Goal: Transaction & Acquisition: Purchase product/service

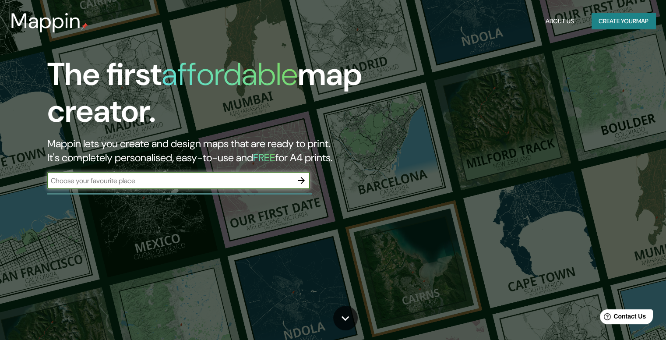
click at [254, 176] on input "text" at bounding box center [169, 181] width 245 height 10
type input "Patio santa fe"
click at [303, 180] on icon "button" at bounding box center [301, 180] width 7 height 7
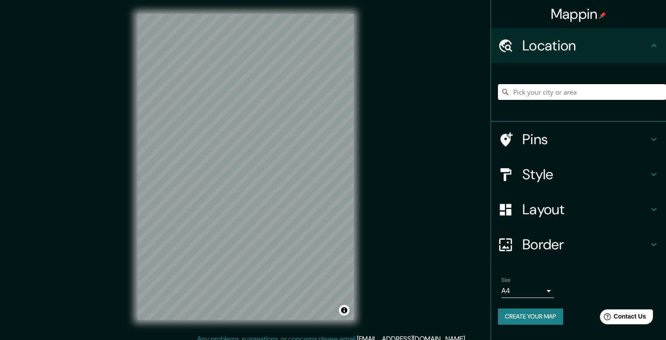
click at [573, 98] on input "Pick your city or area" at bounding box center [582, 92] width 168 height 16
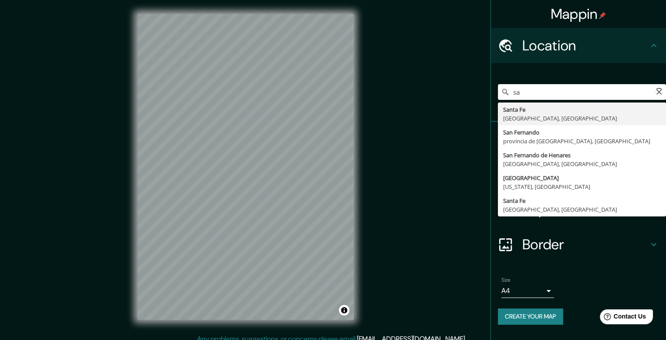
type input "s"
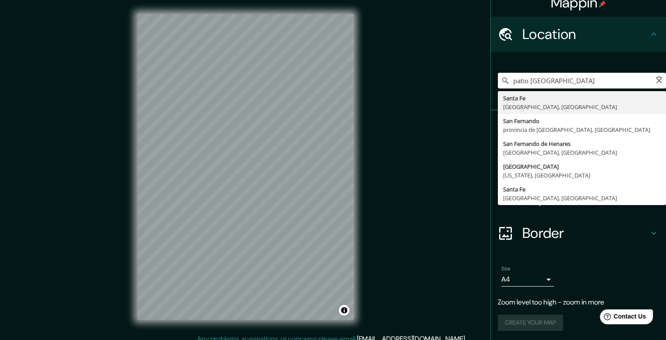
scroll to position [12, 0]
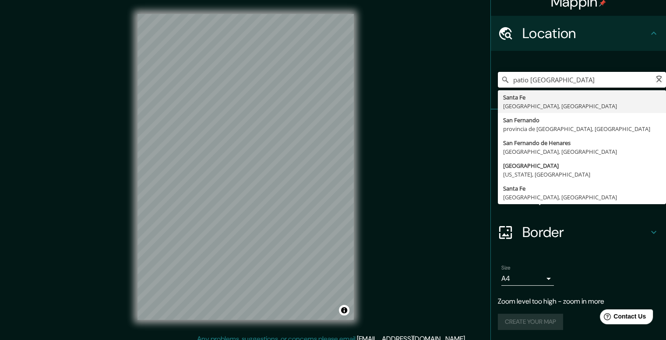
type input "patio [GEOGRAPHIC_DATA]"
click at [653, 79] on icon at bounding box center [658, 79] width 11 height 11
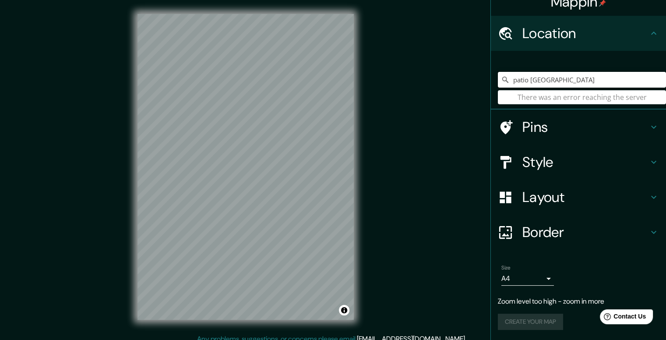
drag, startPoint x: 611, startPoint y: 79, endPoint x: 471, endPoint y: 81, distance: 140.1
click at [471, 81] on div "Mappin Location patio [GEOGRAPHIC_DATA] [GEOGRAPHIC_DATA] There was an error re…" at bounding box center [333, 174] width 666 height 348
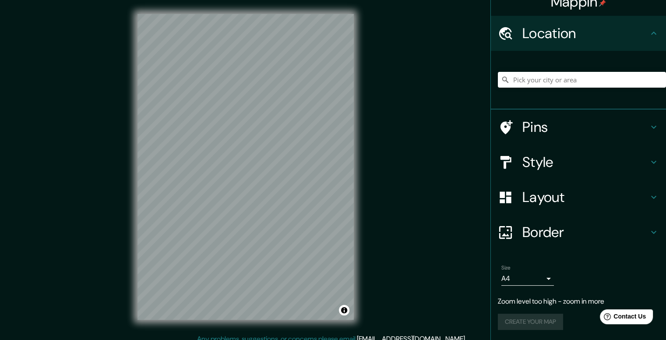
click at [420, 78] on div "Mappin Location Pins Style Layout Border Choose a border. Hint : you can make l…" at bounding box center [333, 174] width 666 height 348
drag, startPoint x: 312, startPoint y: 102, endPoint x: 273, endPoint y: 112, distance: 40.1
click at [288, 113] on div at bounding box center [291, 112] width 7 height 7
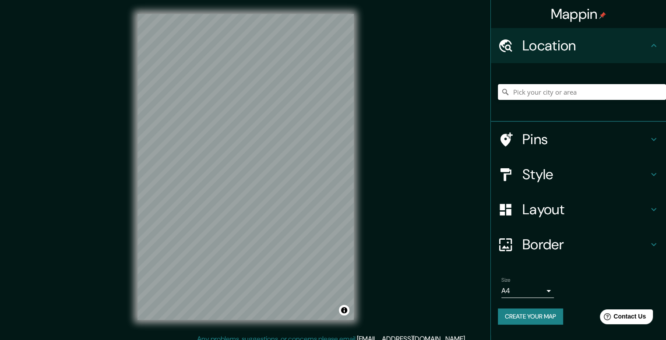
click at [612, 168] on h4 "Style" at bounding box center [585, 174] width 126 height 18
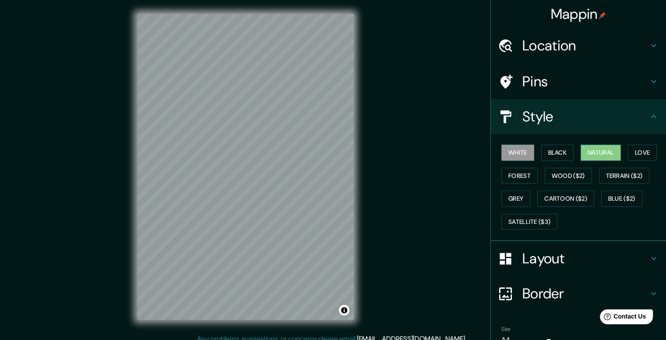
click at [591, 151] on button "Natural" at bounding box center [600, 152] width 40 height 16
click at [556, 152] on button "Black" at bounding box center [557, 152] width 33 height 16
click at [585, 151] on button "Natural" at bounding box center [600, 152] width 40 height 16
